Goal: Task Accomplishment & Management: Manage account settings

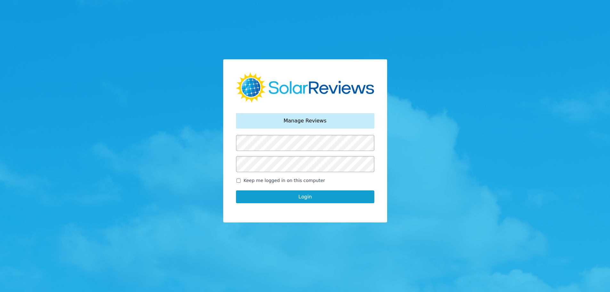
click at [310, 196] on button "Login" at bounding box center [305, 196] width 138 height 13
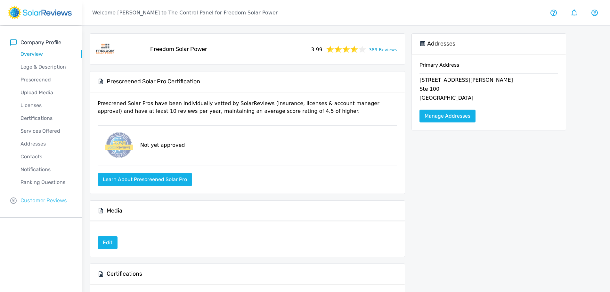
click at [34, 201] on p "Customer Reviews" at bounding box center [43, 200] width 46 height 8
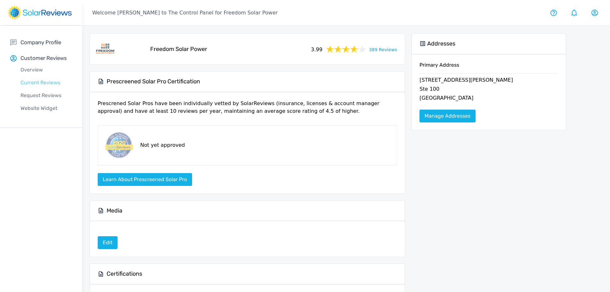
click at [44, 84] on p "Current Reviews" at bounding box center [46, 83] width 72 height 8
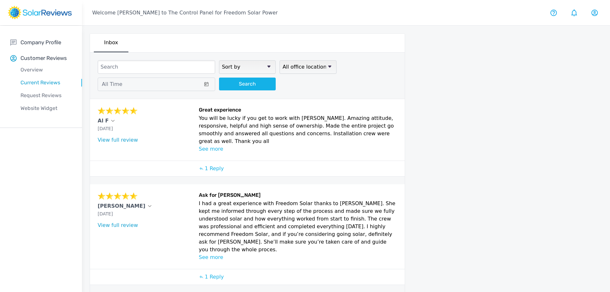
click at [212, 145] on p "See more" at bounding box center [298, 149] width 198 height 8
